Goal: Task Accomplishment & Management: Complete application form

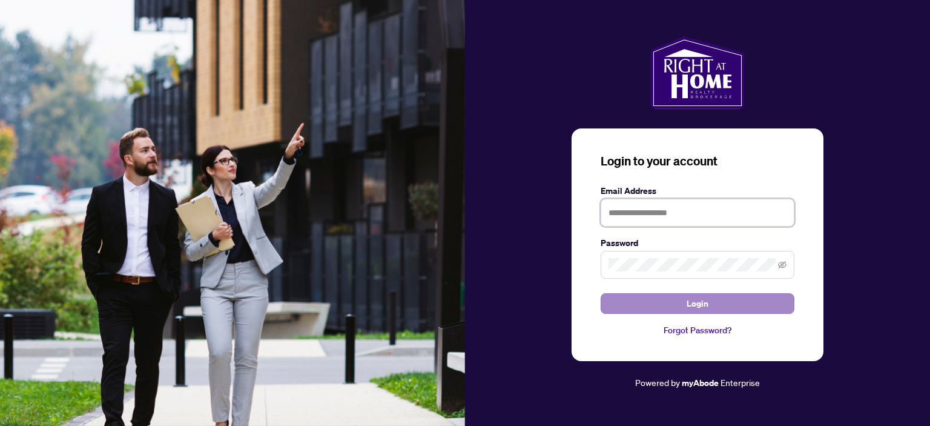
type input "**********"
click at [690, 297] on span "Login" at bounding box center [698, 303] width 22 height 19
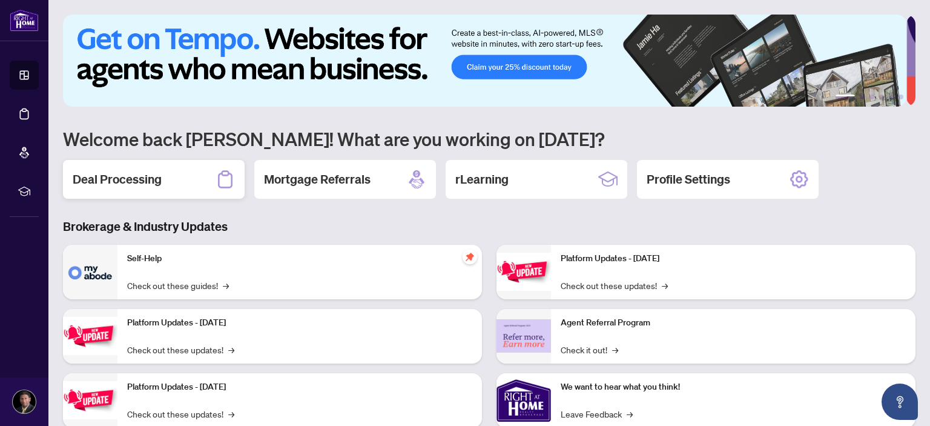
click at [146, 177] on h2 "Deal Processing" at bounding box center [117, 179] width 89 height 17
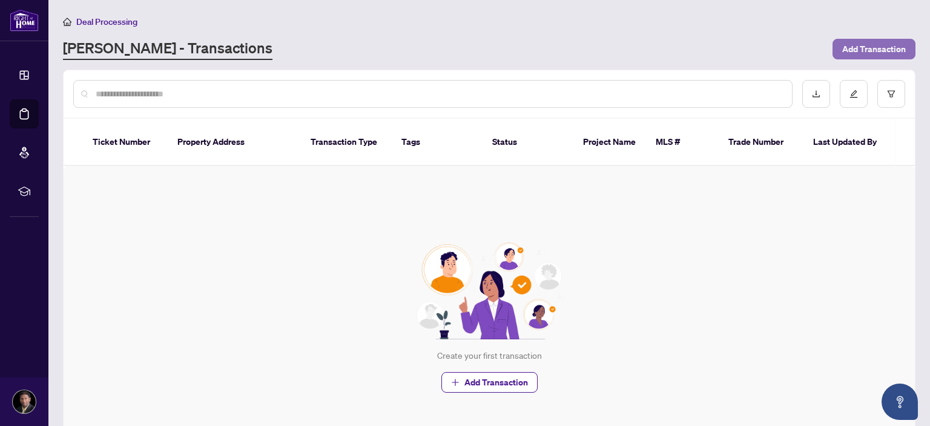
click at [857, 52] on span "Add Transaction" at bounding box center [874, 48] width 64 height 19
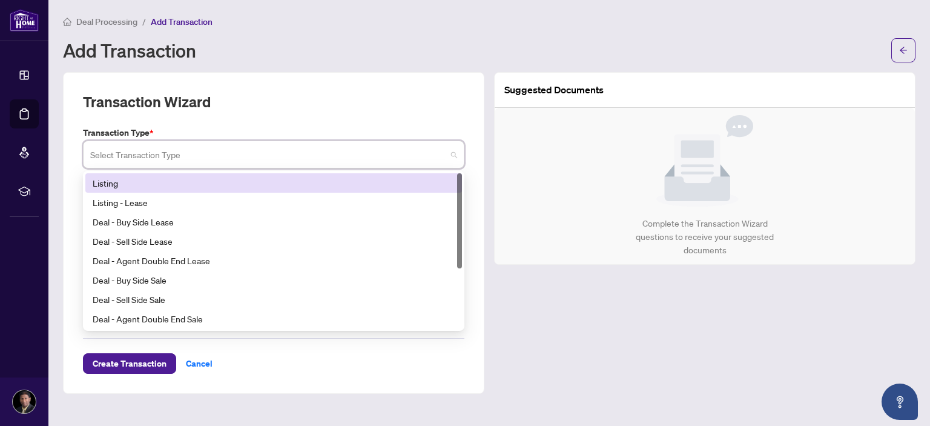
click at [154, 154] on input "search" at bounding box center [268, 156] width 356 height 27
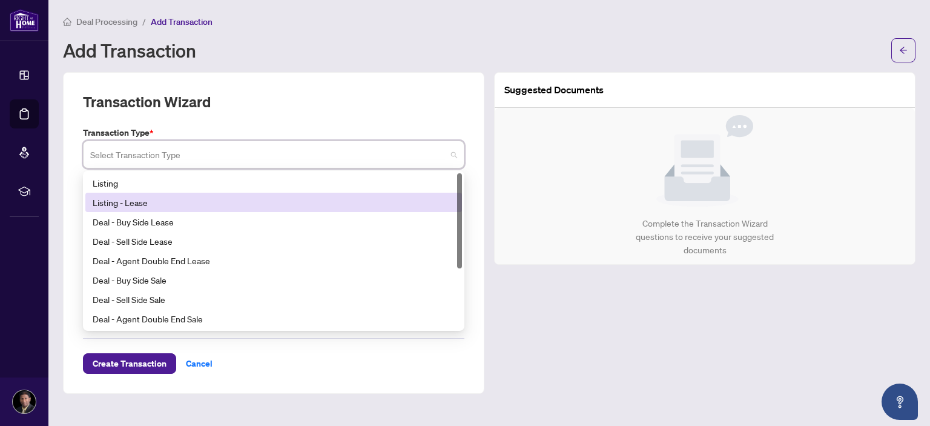
click at [134, 200] on div "Listing - Lease" at bounding box center [274, 202] width 362 height 13
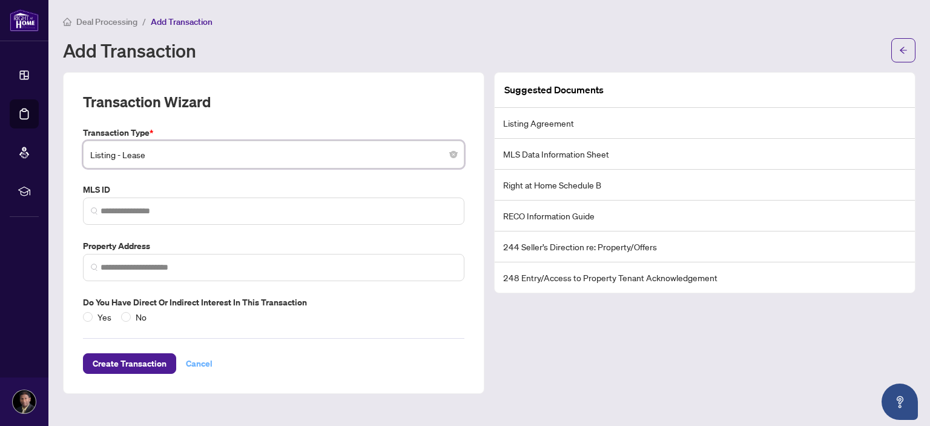
click at [186, 363] on span "Cancel" at bounding box center [199, 363] width 27 height 19
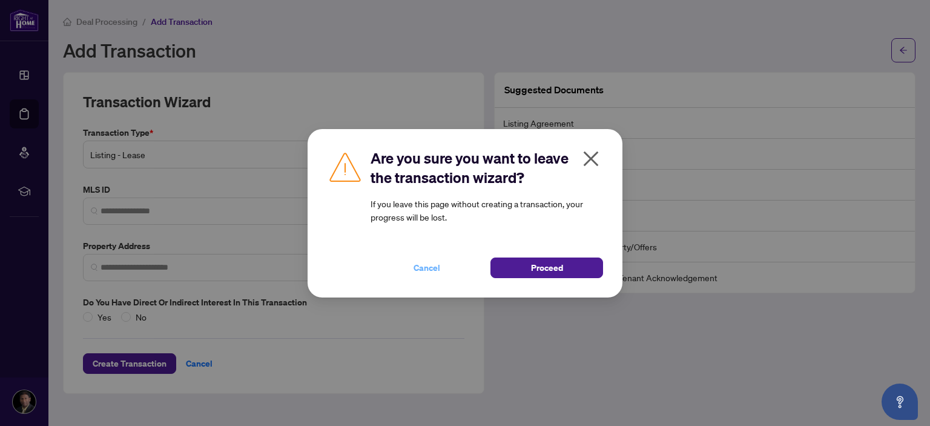
click at [424, 266] on span "Cancel" at bounding box center [427, 267] width 27 height 19
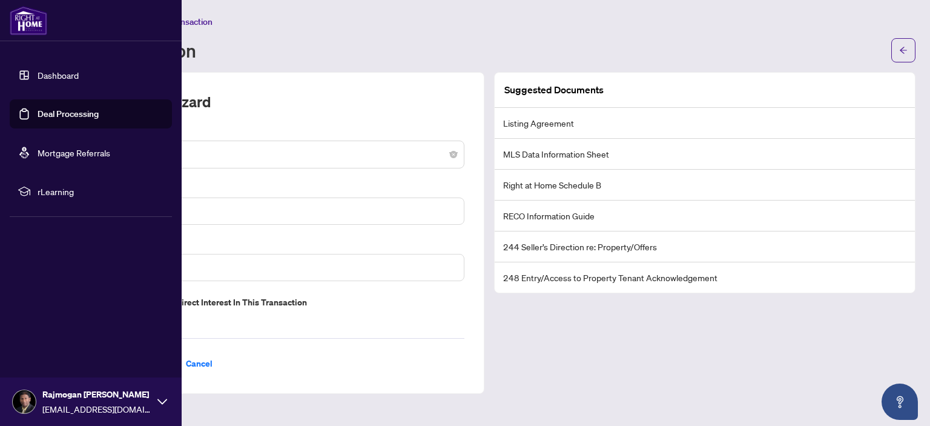
click at [38, 76] on link "Dashboard" at bounding box center [58, 75] width 41 height 11
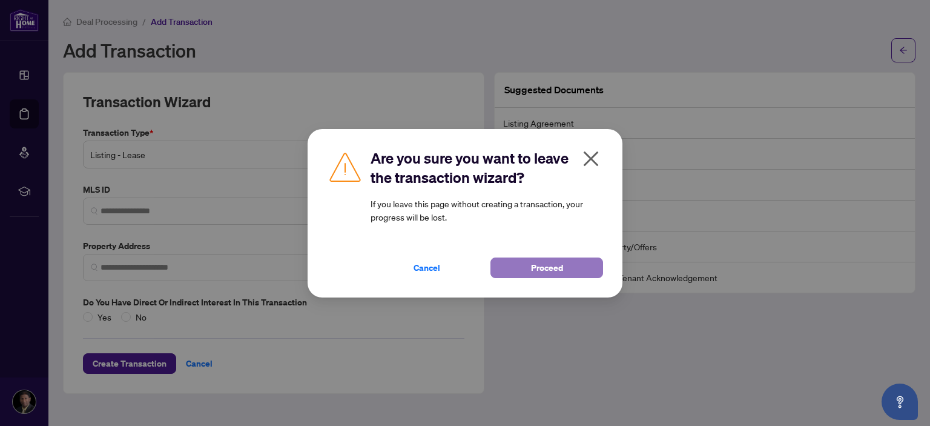
click at [541, 272] on span "Proceed" at bounding box center [547, 267] width 32 height 19
